Goal: Transaction & Acquisition: Purchase product/service

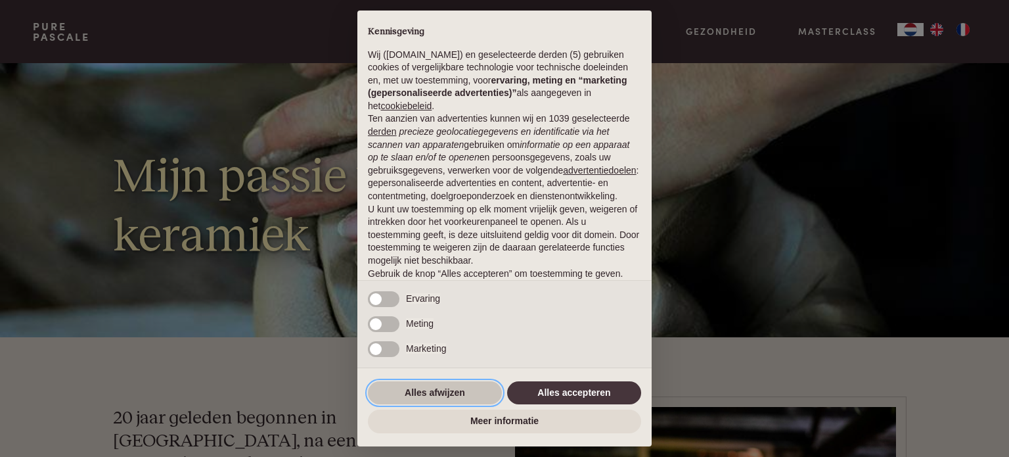
click at [461, 398] on button "Alles afwijzen" at bounding box center [435, 393] width 134 height 24
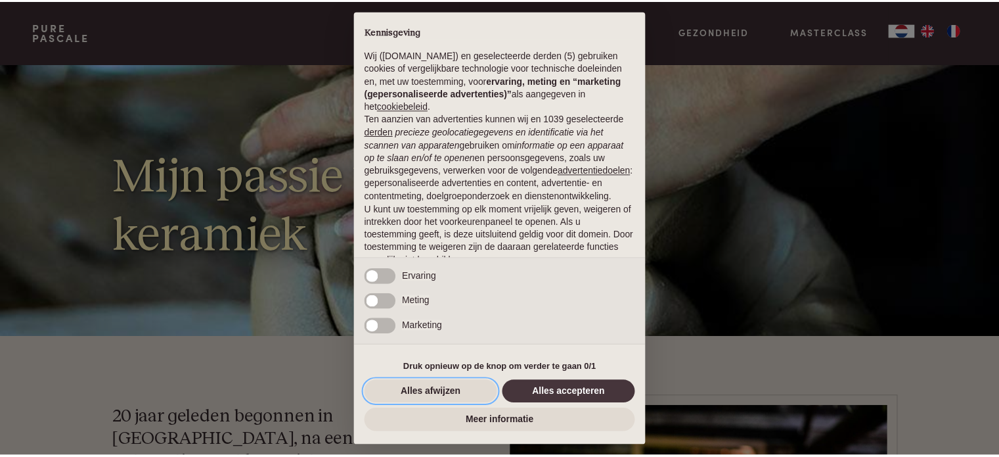
scroll to position [71, 0]
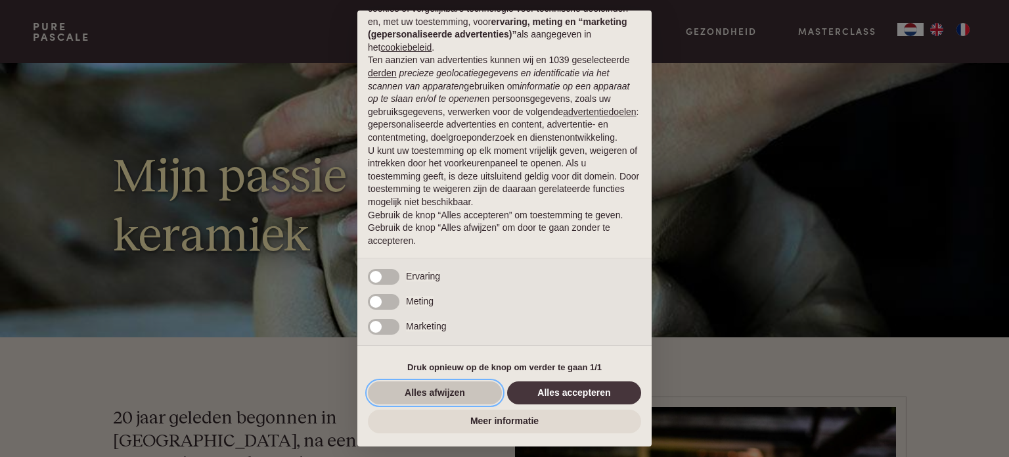
click at [455, 386] on button "Alles afwijzen" at bounding box center [435, 393] width 134 height 24
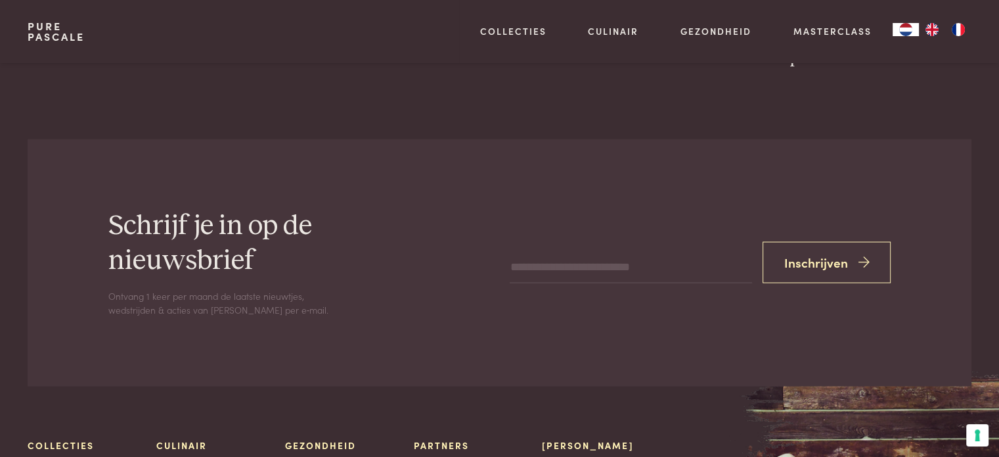
scroll to position [2694, 0]
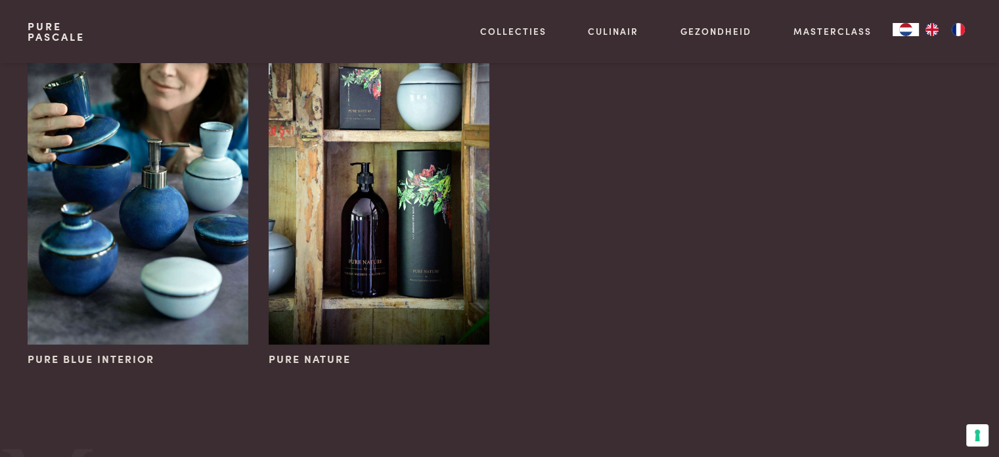
scroll to position [131, 0]
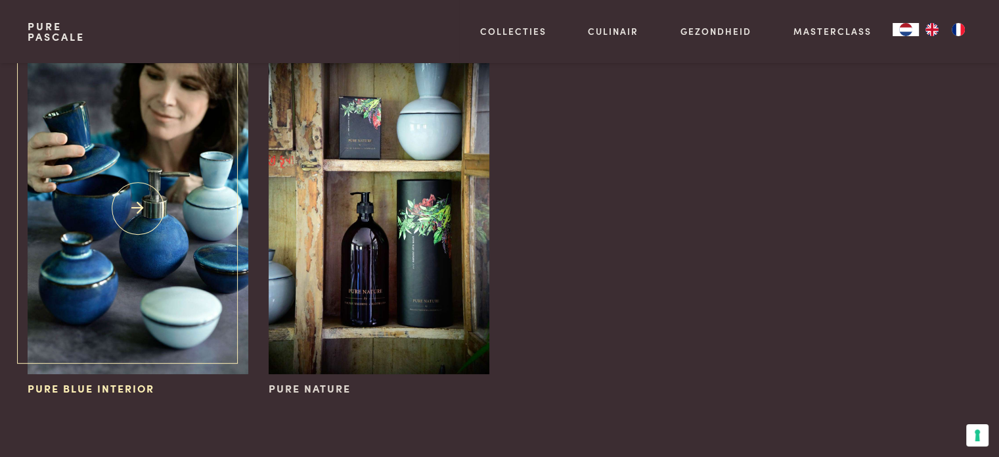
click at [117, 391] on span "Pure Blue Interior" at bounding box center [91, 388] width 127 height 16
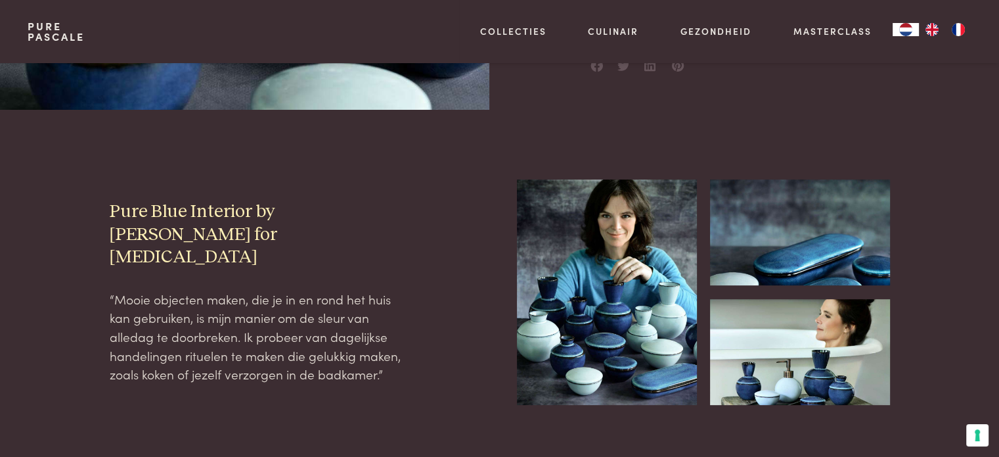
scroll to position [394, 0]
